Goal: Information Seeking & Learning: Understand process/instructions

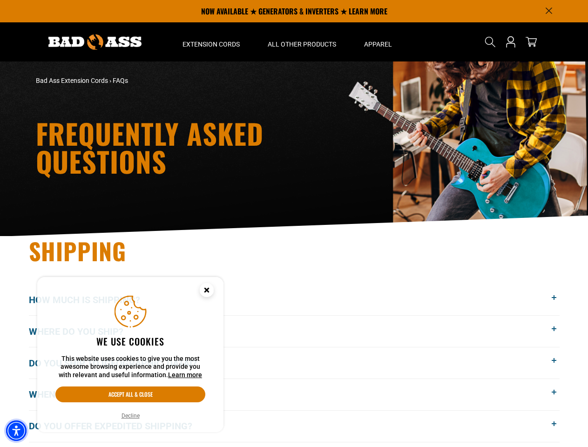
click at [16, 430] on img "Accessibility Menu" at bounding box center [16, 430] width 20 height 20
